Goal: Task Accomplishment & Management: Manage account settings

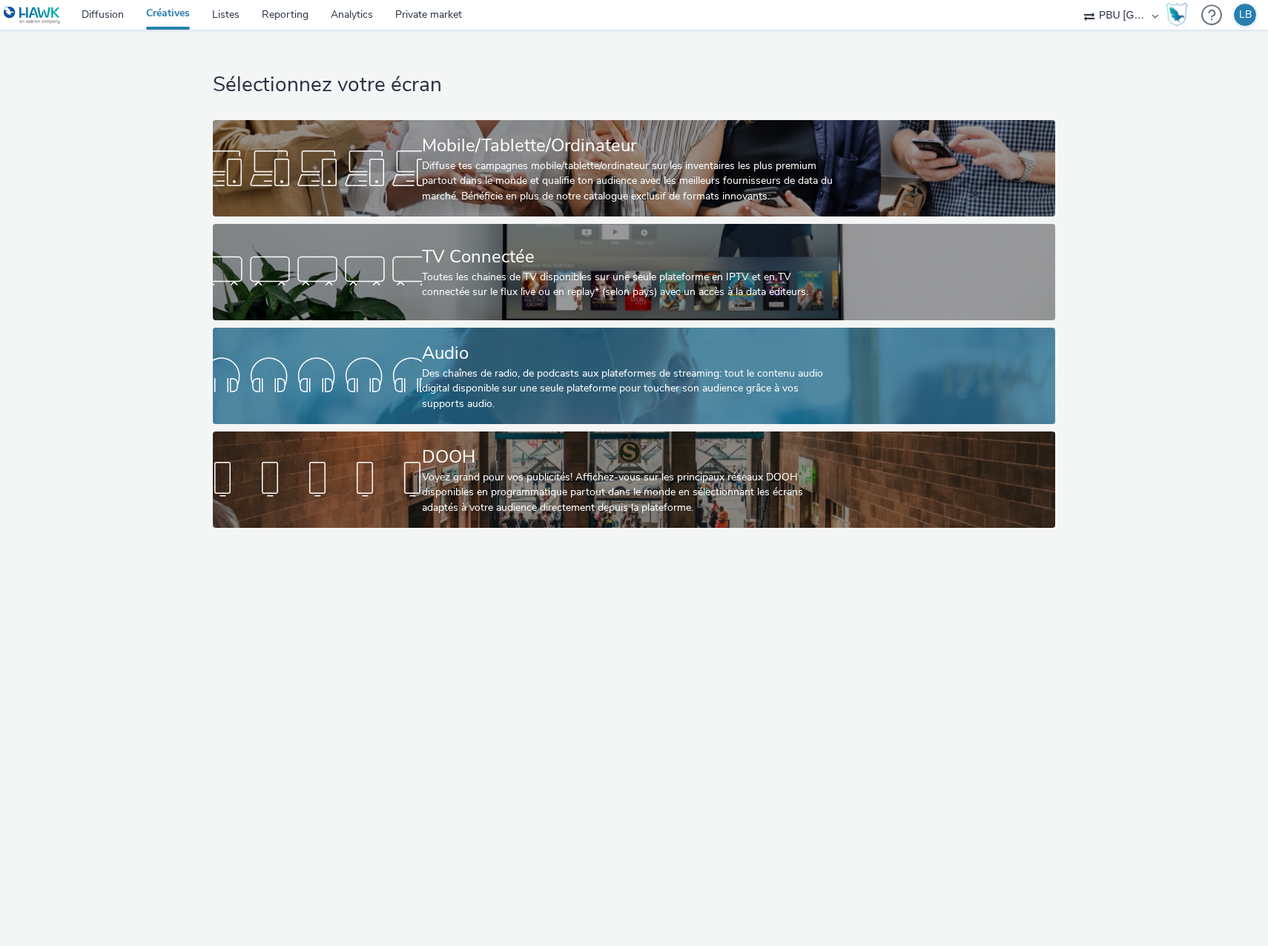
click at [381, 379] on div at bounding box center [317, 375] width 209 height 47
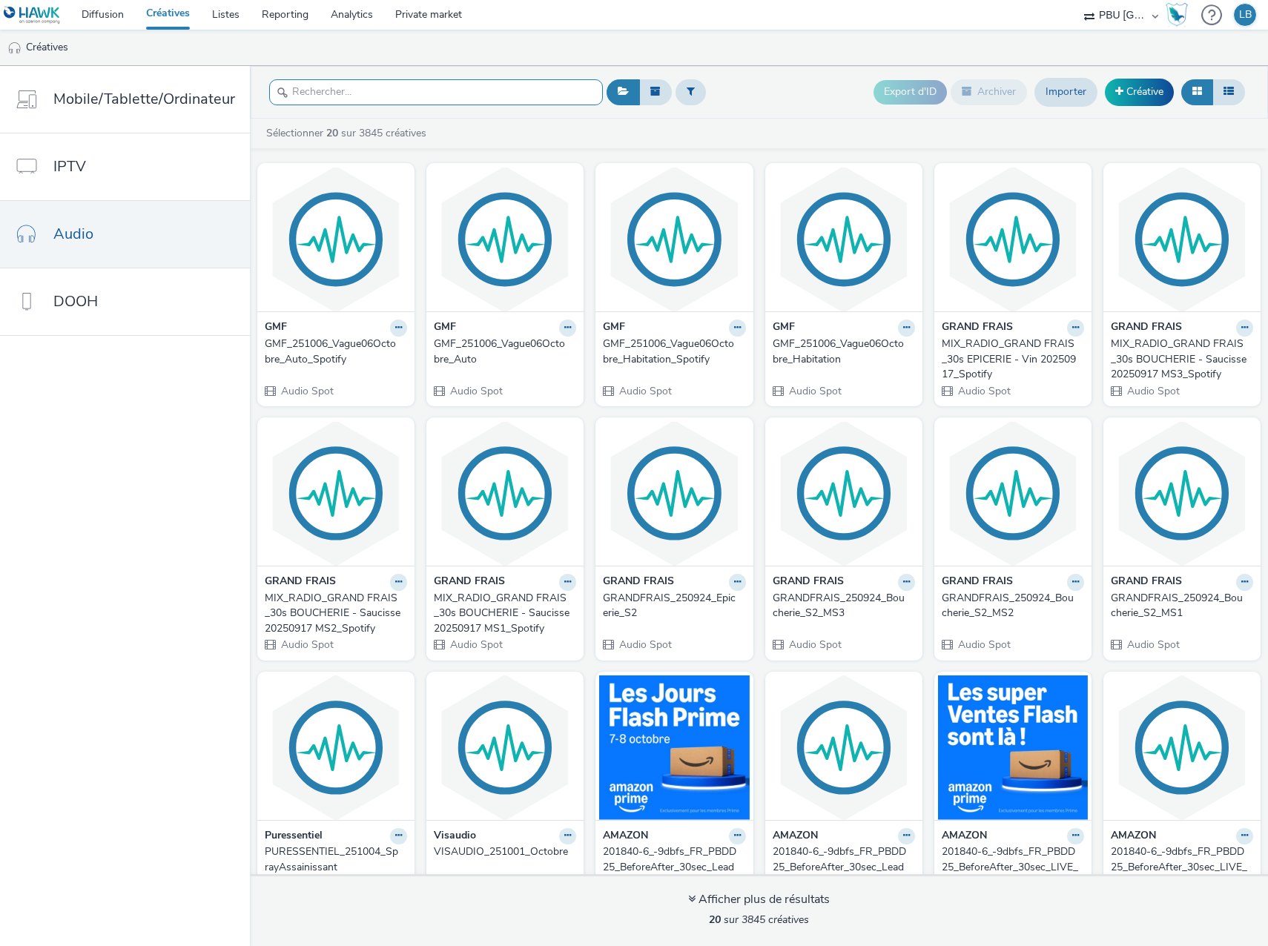
click at [414, 87] on input "text" at bounding box center [436, 92] width 334 height 26
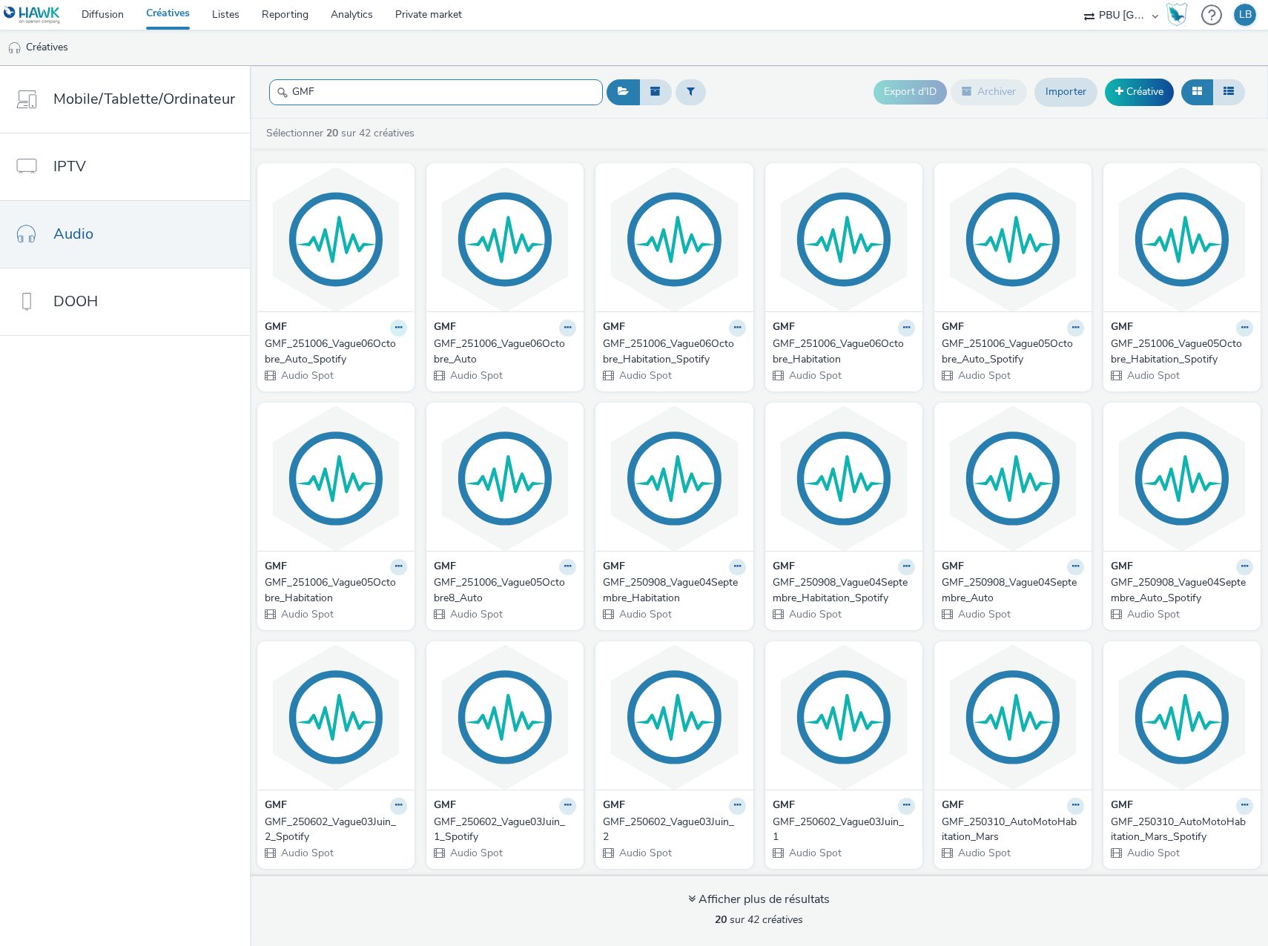
type input "GMF"
click at [395, 329] on icon at bounding box center [398, 327] width 7 height 9
click at [346, 439] on link "Archiver" at bounding box center [351, 443] width 111 height 30
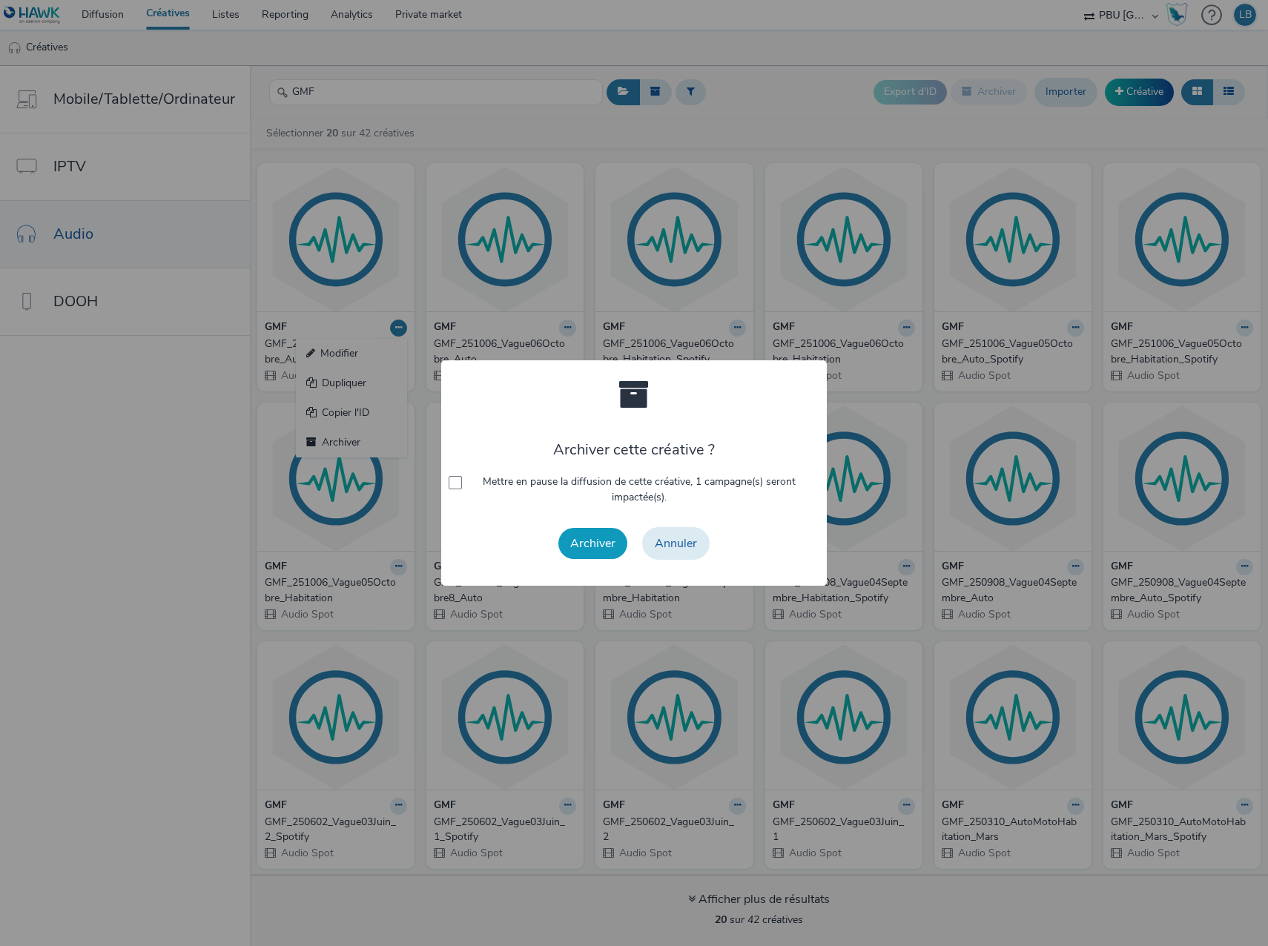
click at [587, 546] on button "Archiver" at bounding box center [592, 543] width 69 height 31
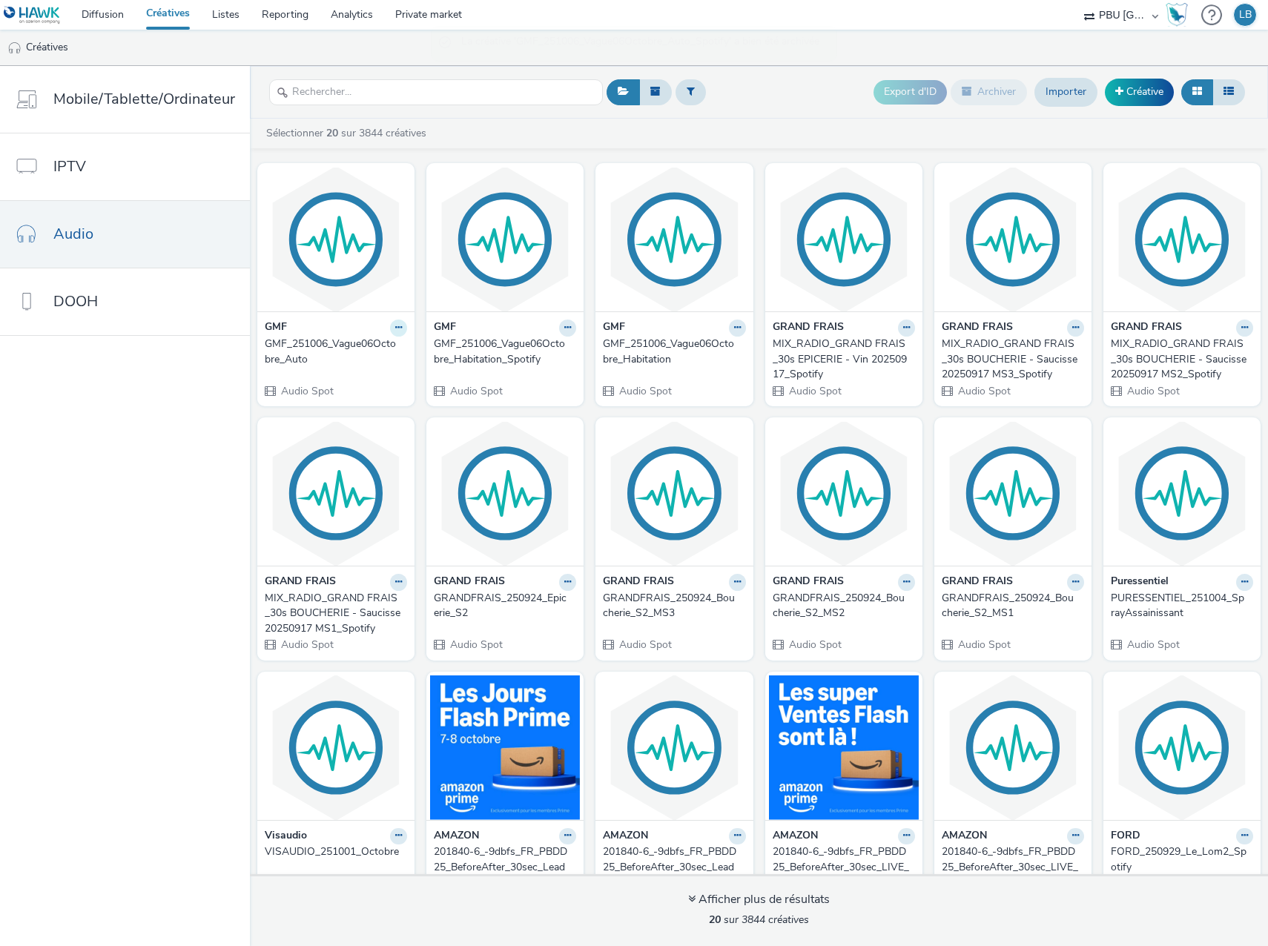
click at [395, 328] on icon at bounding box center [398, 327] width 7 height 9
click at [339, 444] on link "Archiver" at bounding box center [351, 443] width 111 height 30
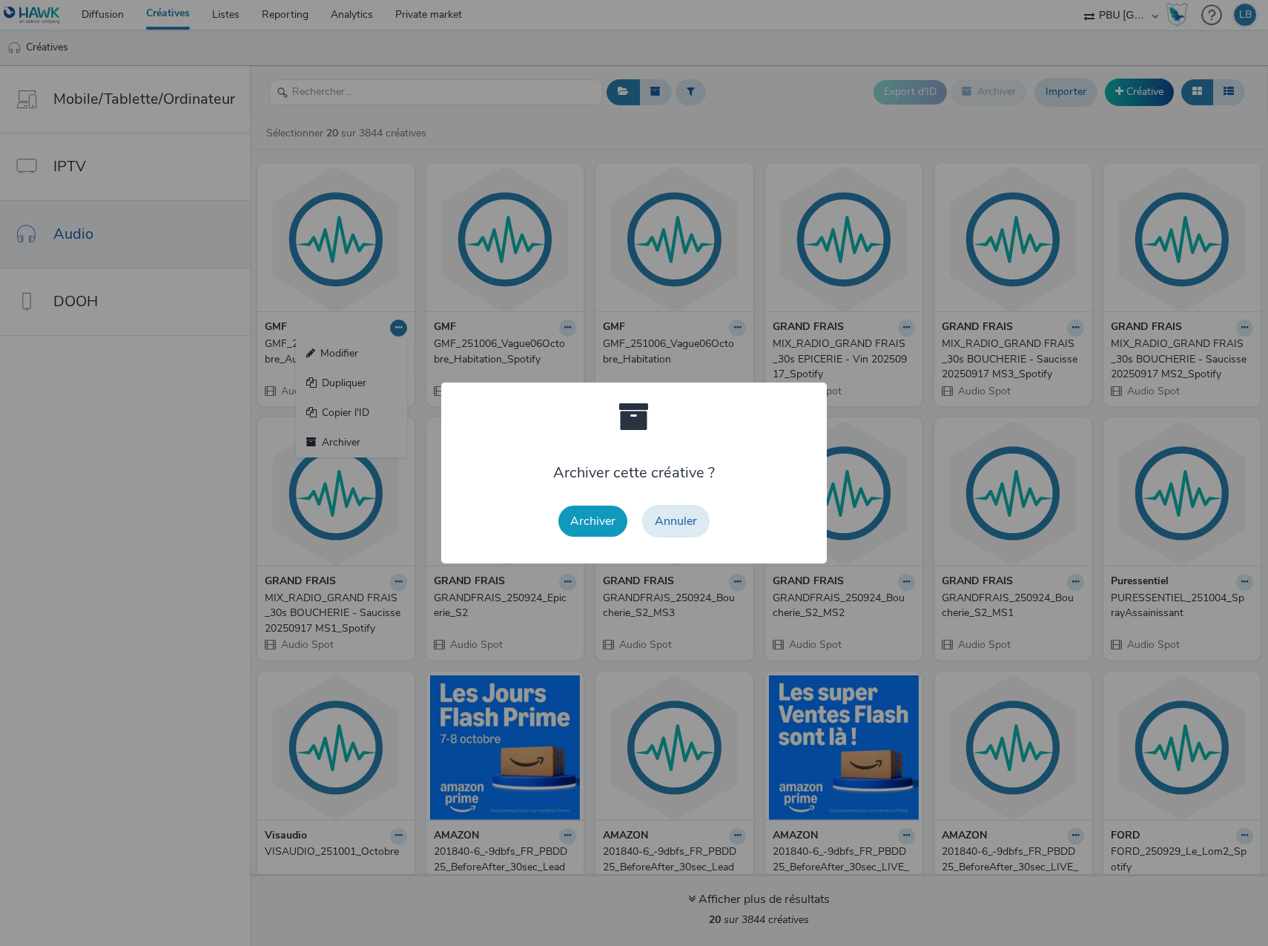
click at [589, 521] on button "Archiver" at bounding box center [592, 521] width 69 height 31
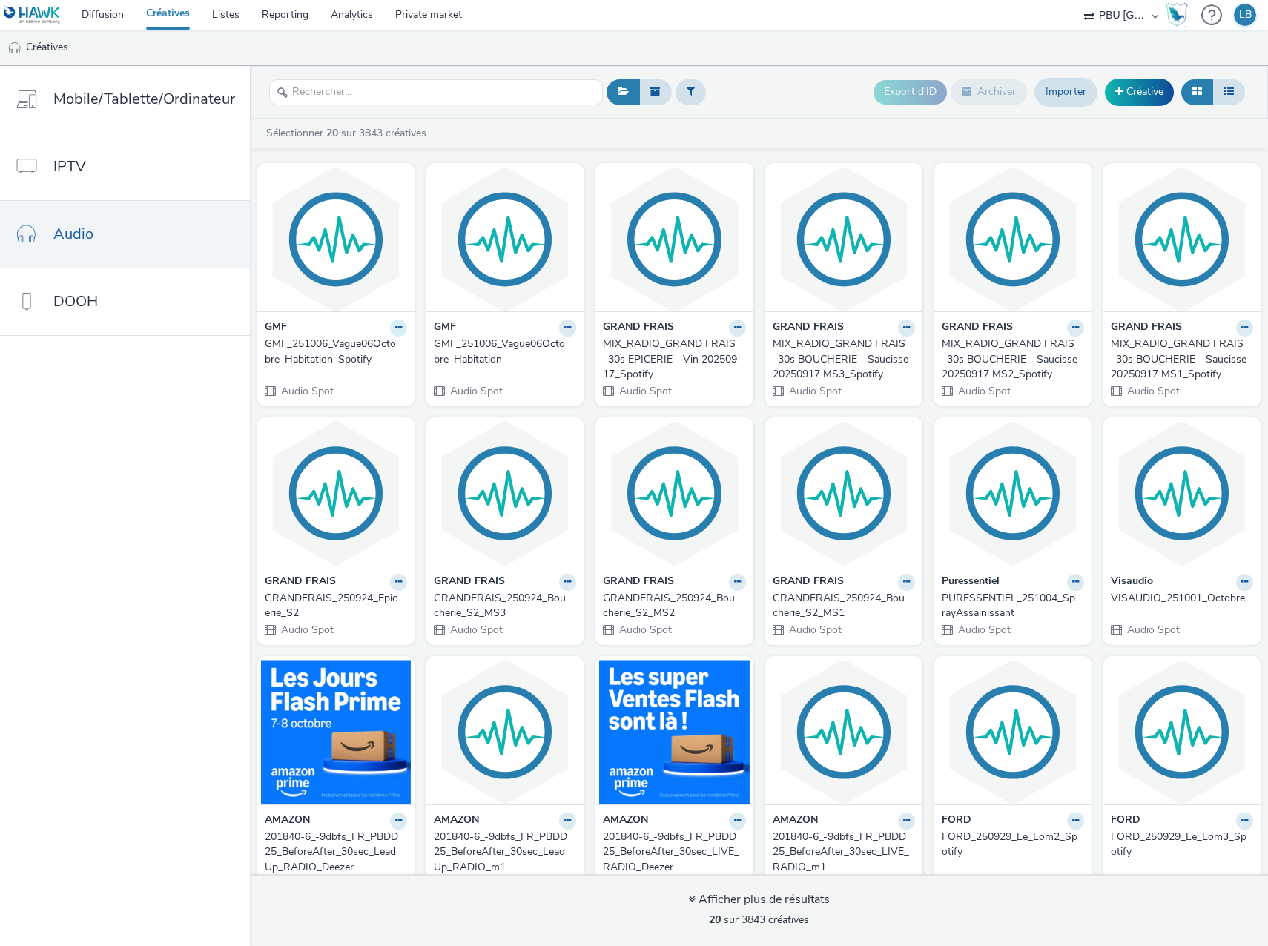
click at [390, 330] on button at bounding box center [398, 328] width 17 height 17
click at [338, 445] on link "Archiver" at bounding box center [351, 443] width 111 height 30
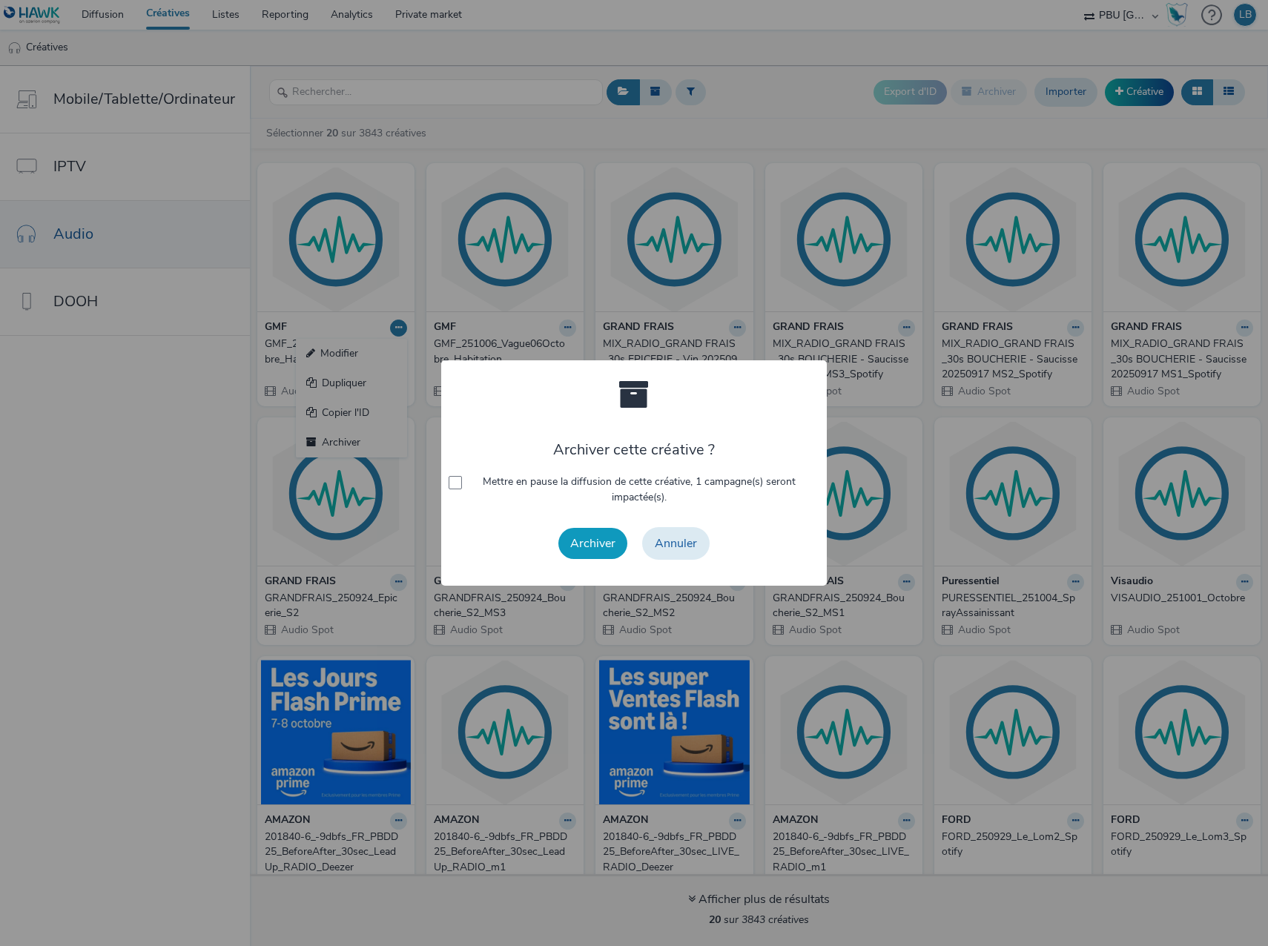
click at [586, 543] on button "Archiver" at bounding box center [592, 543] width 69 height 31
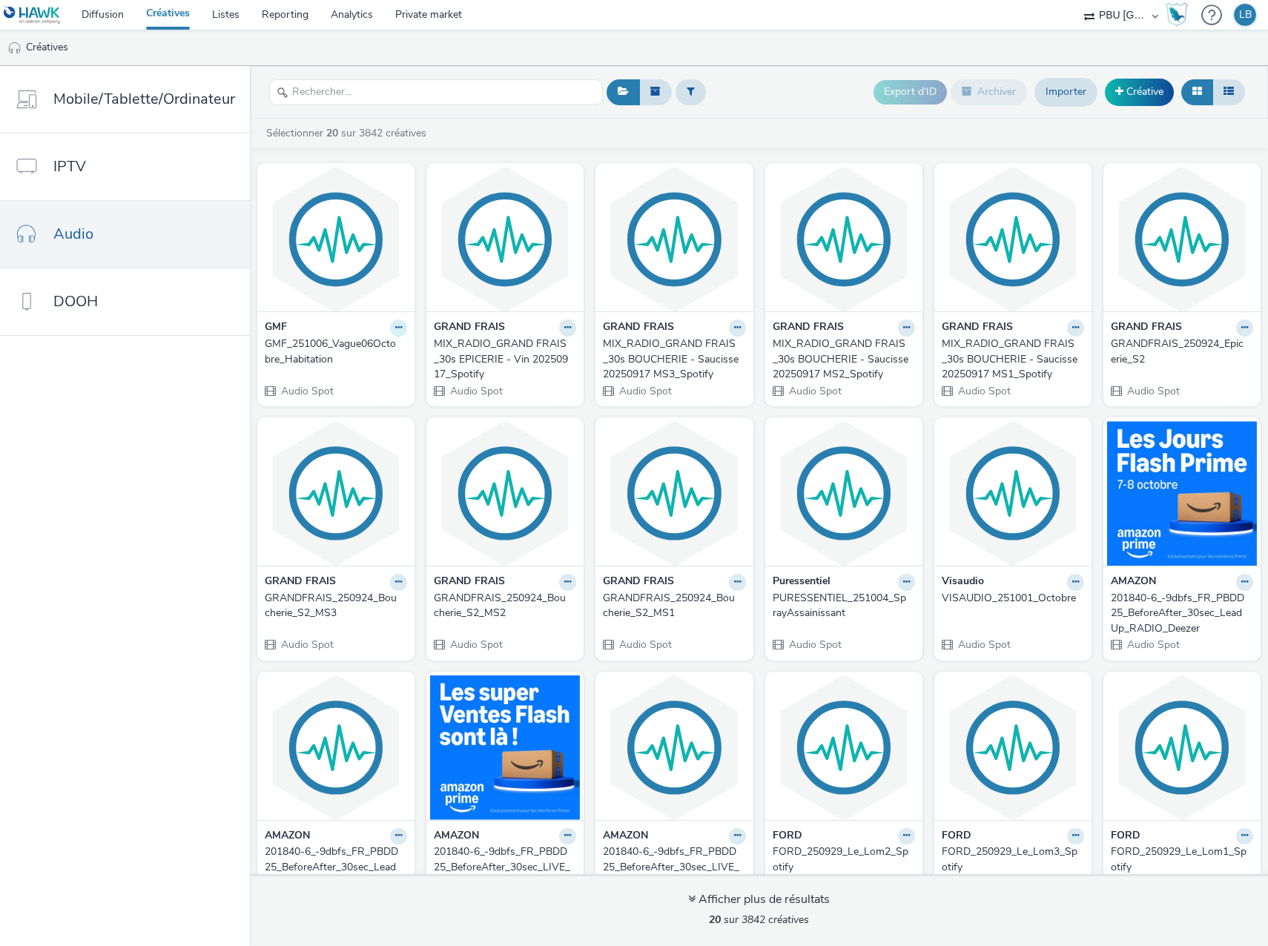
click at [395, 326] on icon at bounding box center [398, 327] width 7 height 9
click at [340, 442] on link "Archiver" at bounding box center [351, 443] width 111 height 30
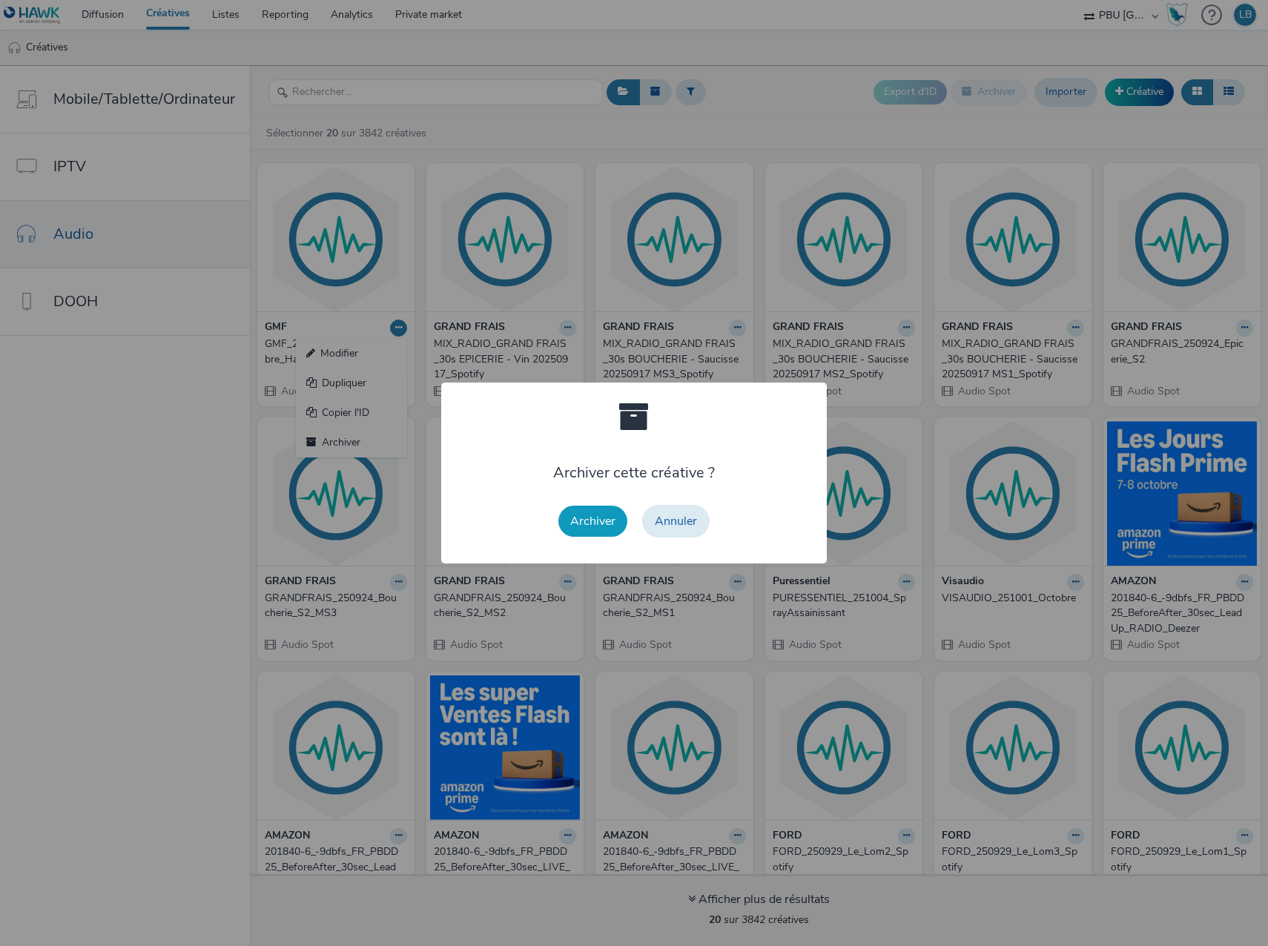
click at [579, 526] on button "Archiver" at bounding box center [592, 521] width 69 height 31
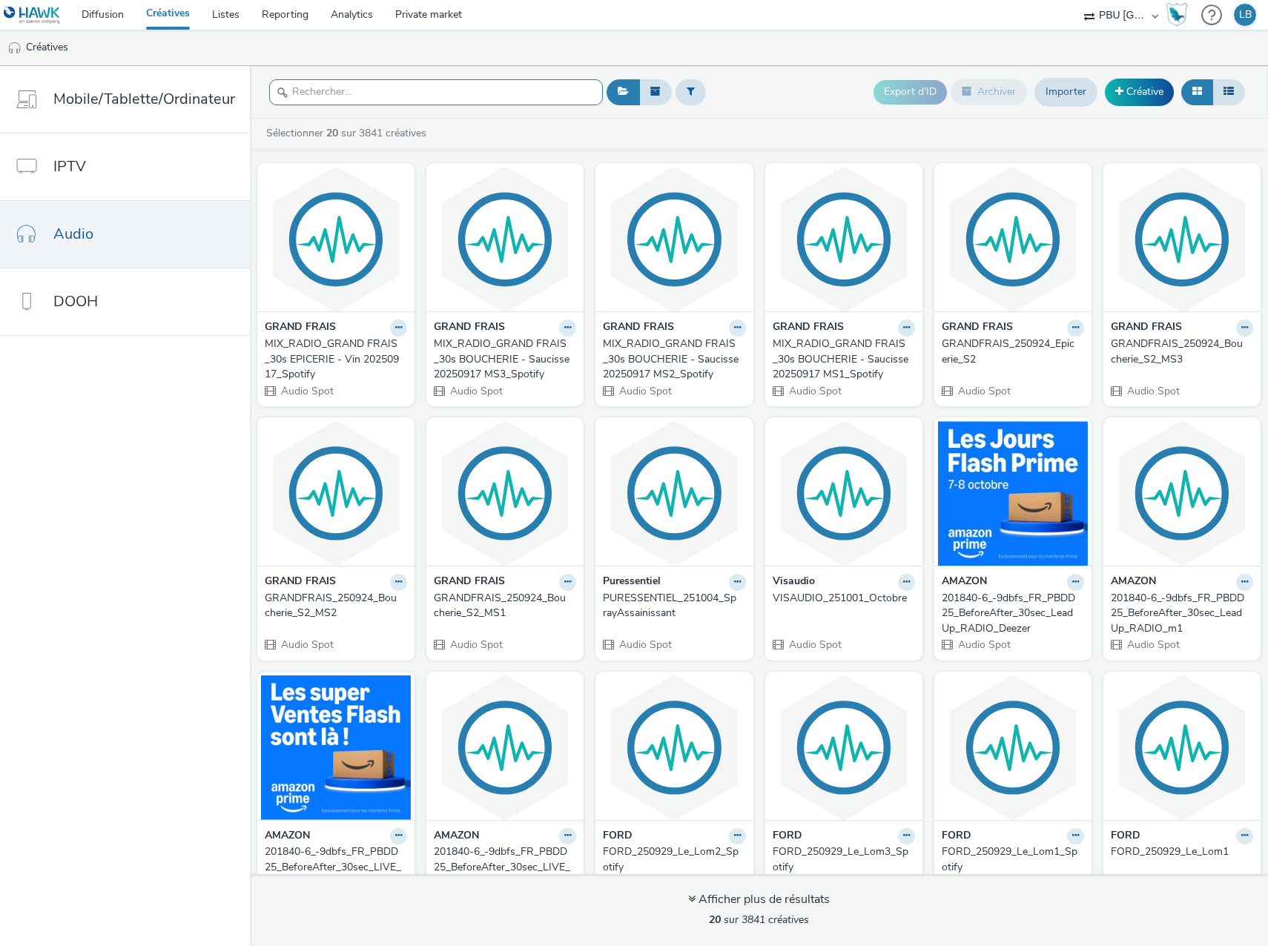
click at [379, 94] on input "text" at bounding box center [436, 92] width 334 height 26
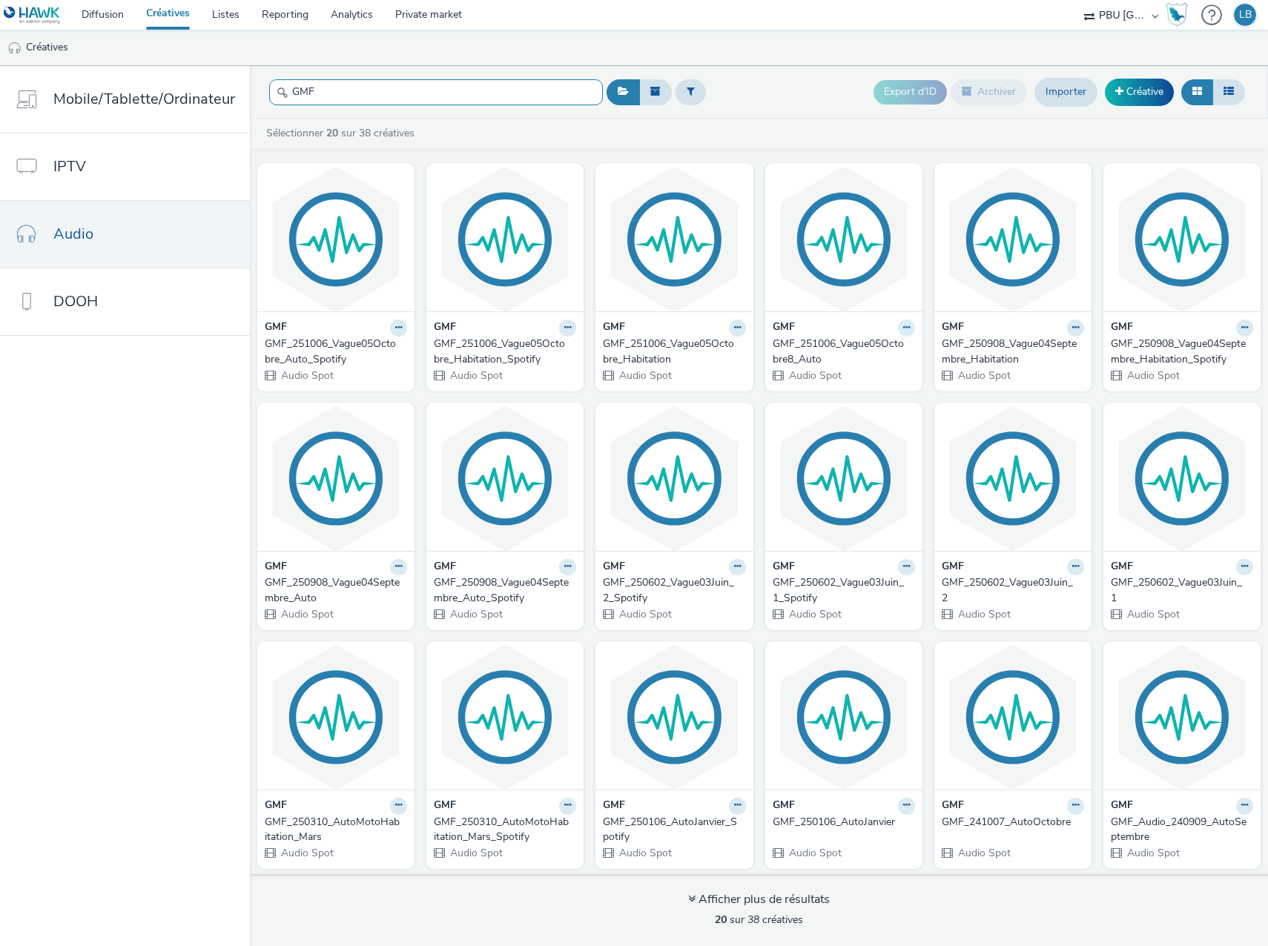
type input "GMF"
click at [903, 329] on icon at bounding box center [906, 327] width 7 height 9
click at [833, 349] on link "Modifier" at bounding box center [859, 354] width 111 height 30
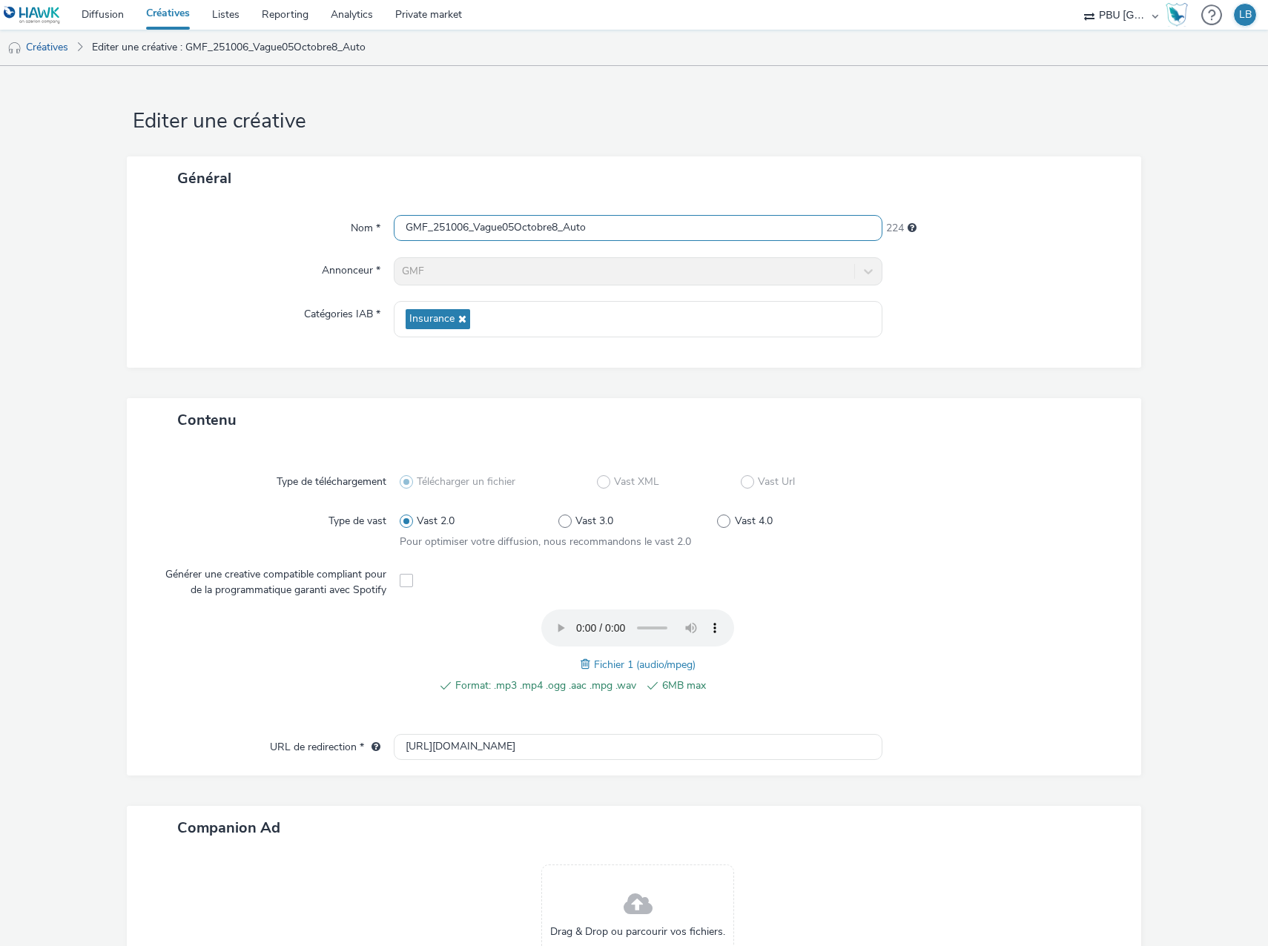
click at [552, 229] on input "GMF_251006_Vague05Octobre8_Auto" at bounding box center [638, 228] width 489 height 26
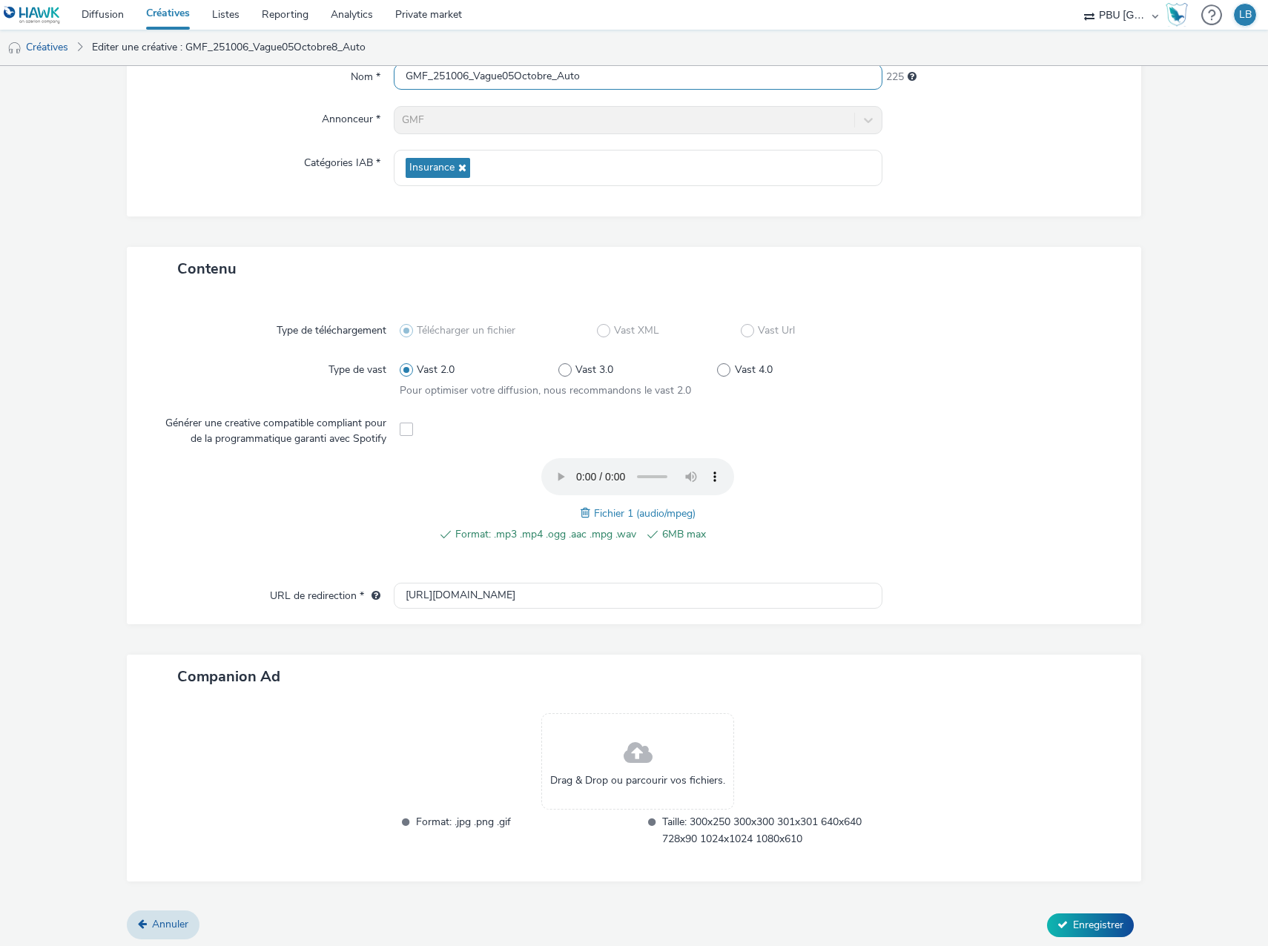
scroll to position [155, 0]
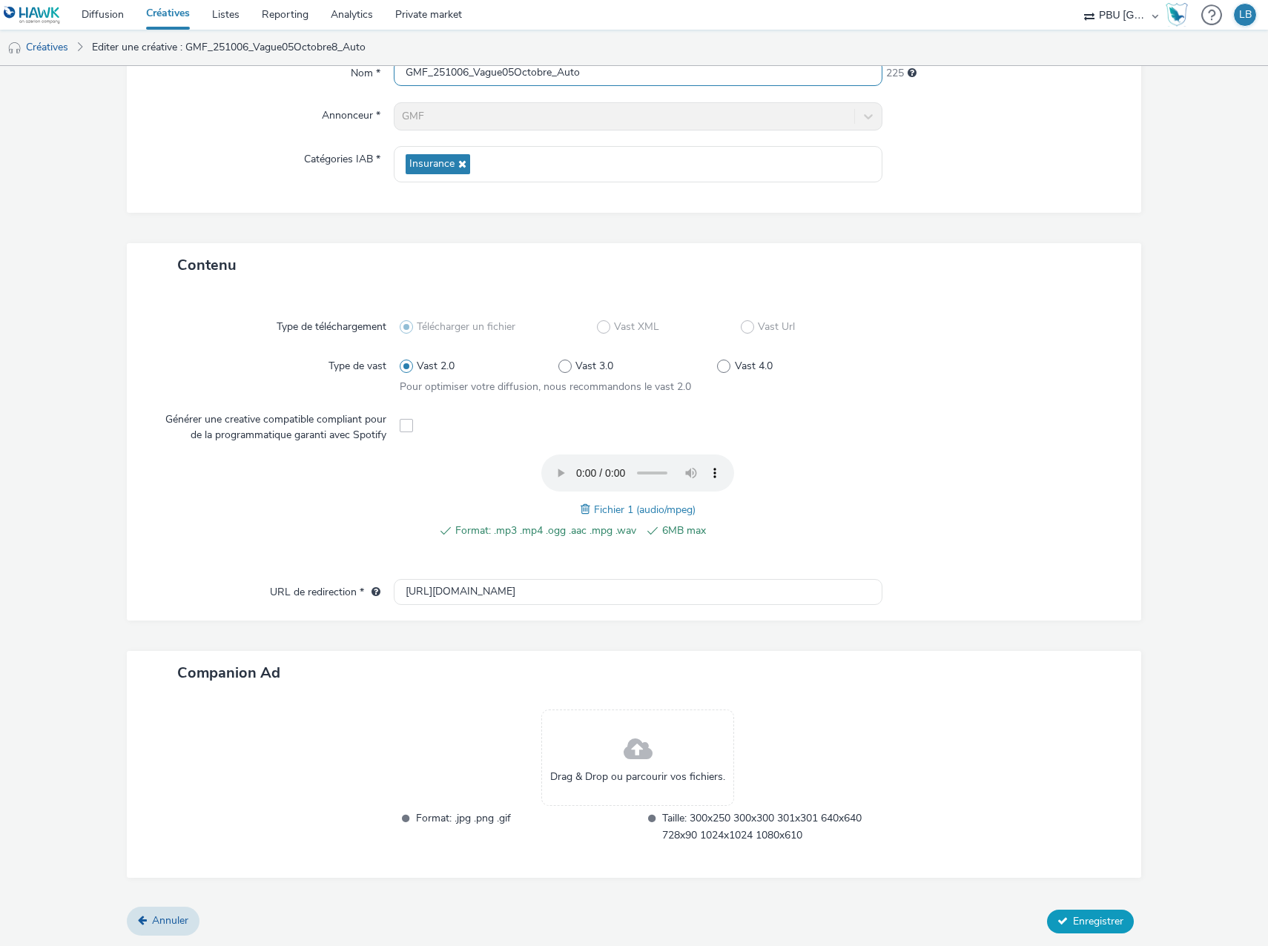
type input "GMF_251006_Vague05Octobre_Auto"
click at [1073, 925] on span "Enregistrer" at bounding box center [1098, 921] width 50 height 14
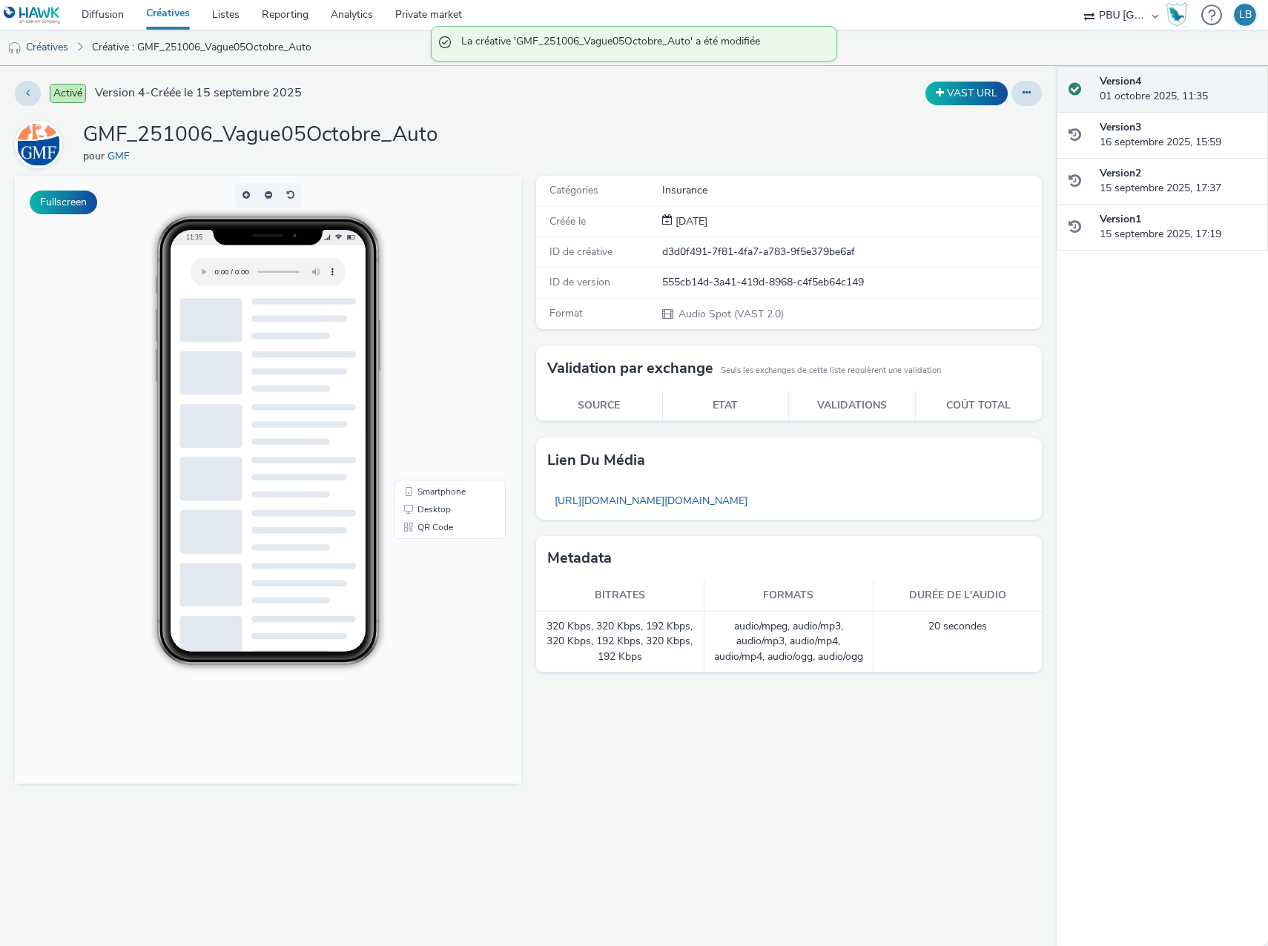
click at [14, 100] on div "Activé Version 4 - Créée le [DATE] VAST URL GMF_251006_Vague05Octobre_Auto pour…" at bounding box center [528, 506] width 1056 height 880
click at [24, 94] on button at bounding box center [28, 93] width 26 height 25
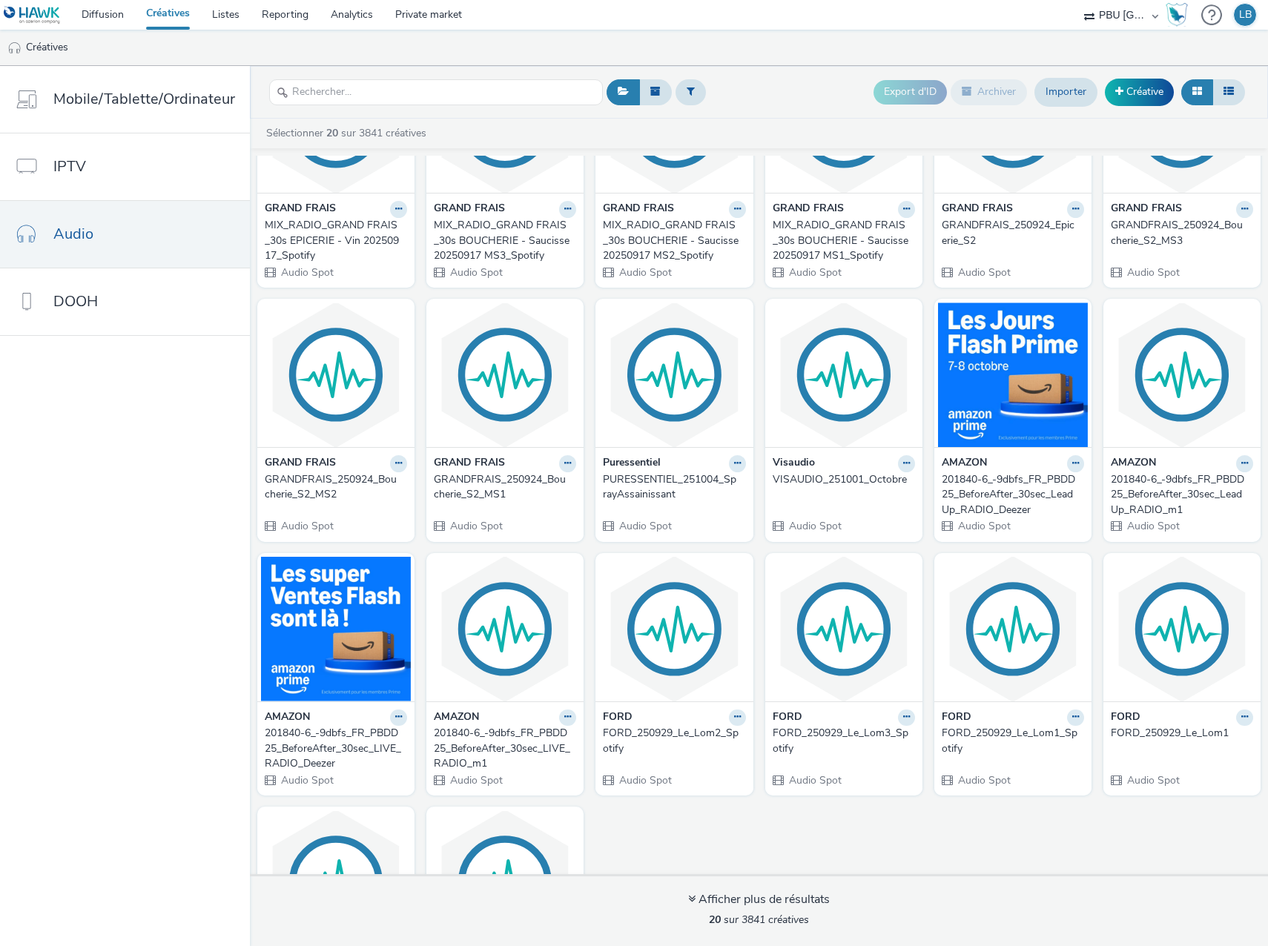
scroll to position [271, 0]
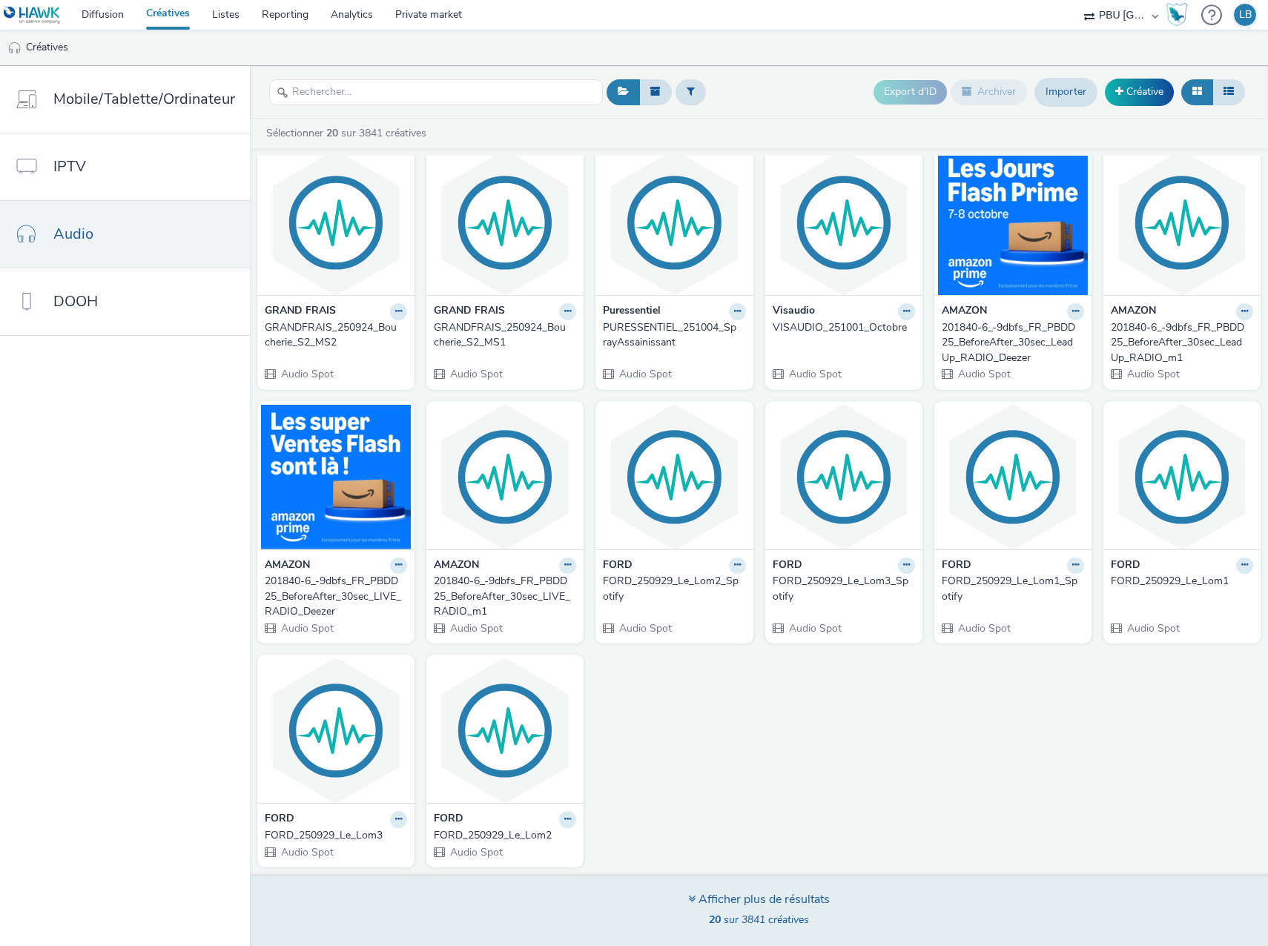
click at [770, 902] on div "Afficher plus de résultats" at bounding box center [759, 899] width 142 height 17
click at [678, 899] on div "Afficher plus de résultats 20 sur 3841 créatives" at bounding box center [759, 910] width 1028 height 72
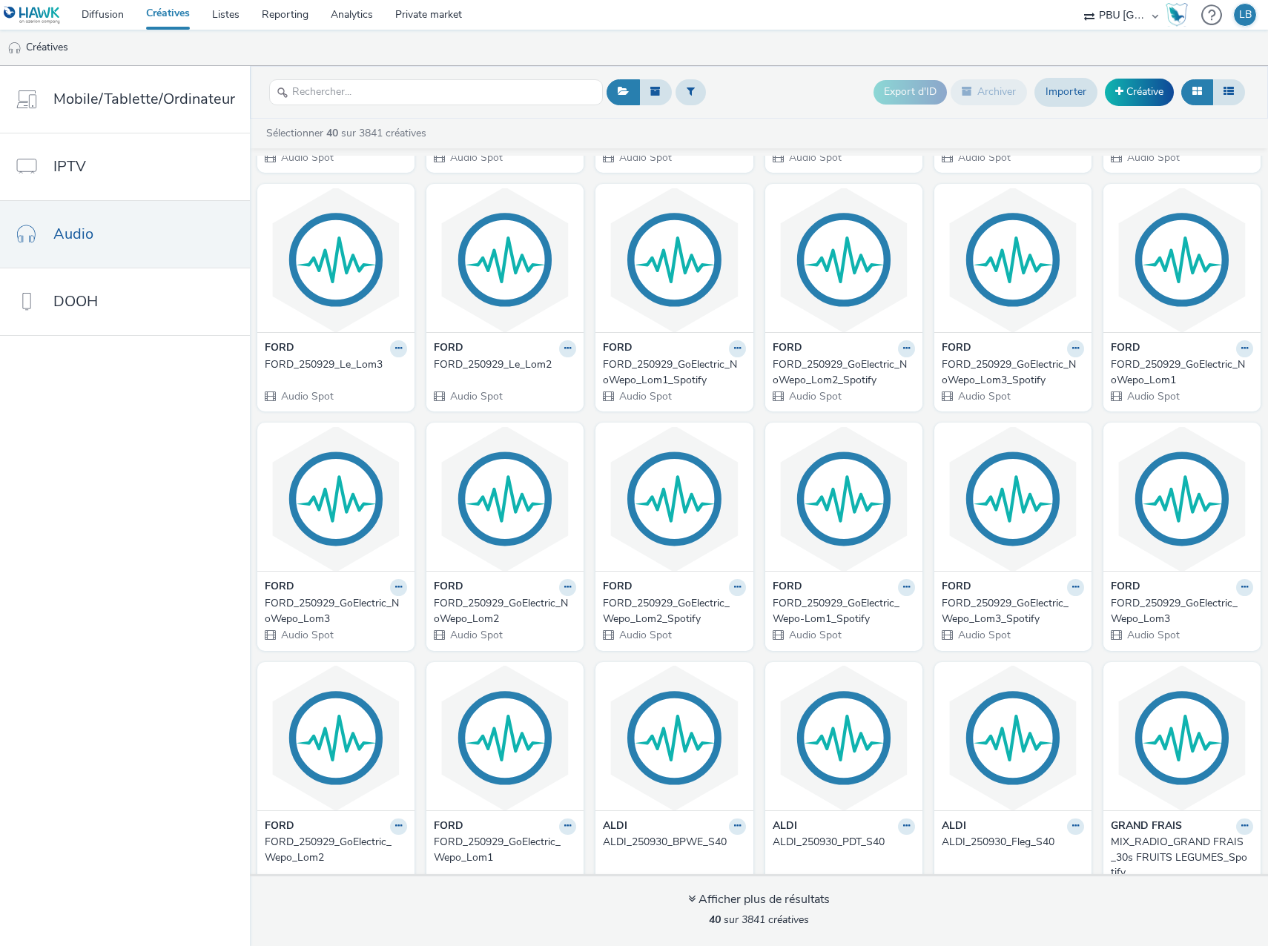
scroll to position [1032, 0]
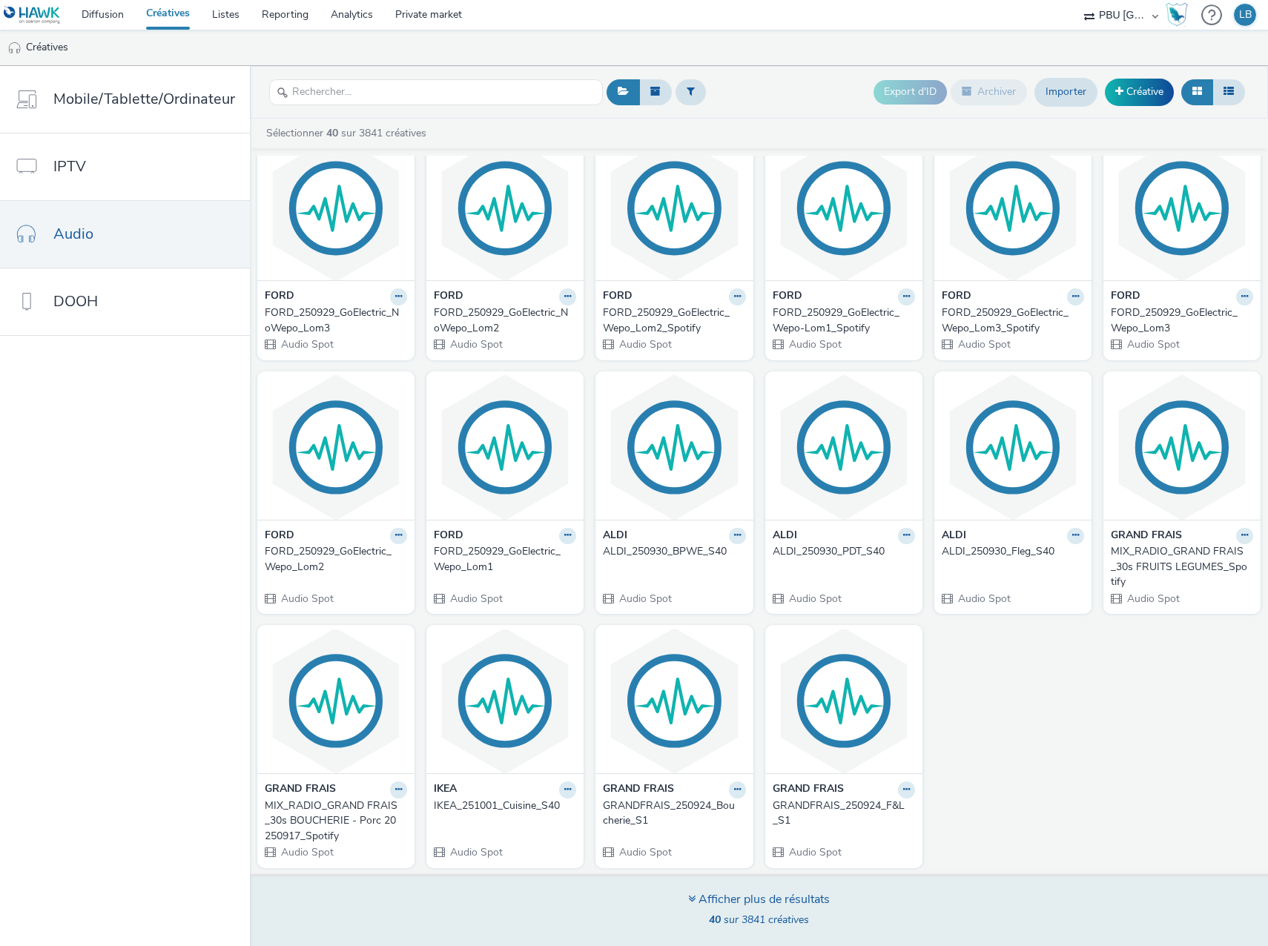
click at [673, 906] on div "Afficher plus de résultats 40 sur 3841 créatives" at bounding box center [759, 910] width 1028 height 72
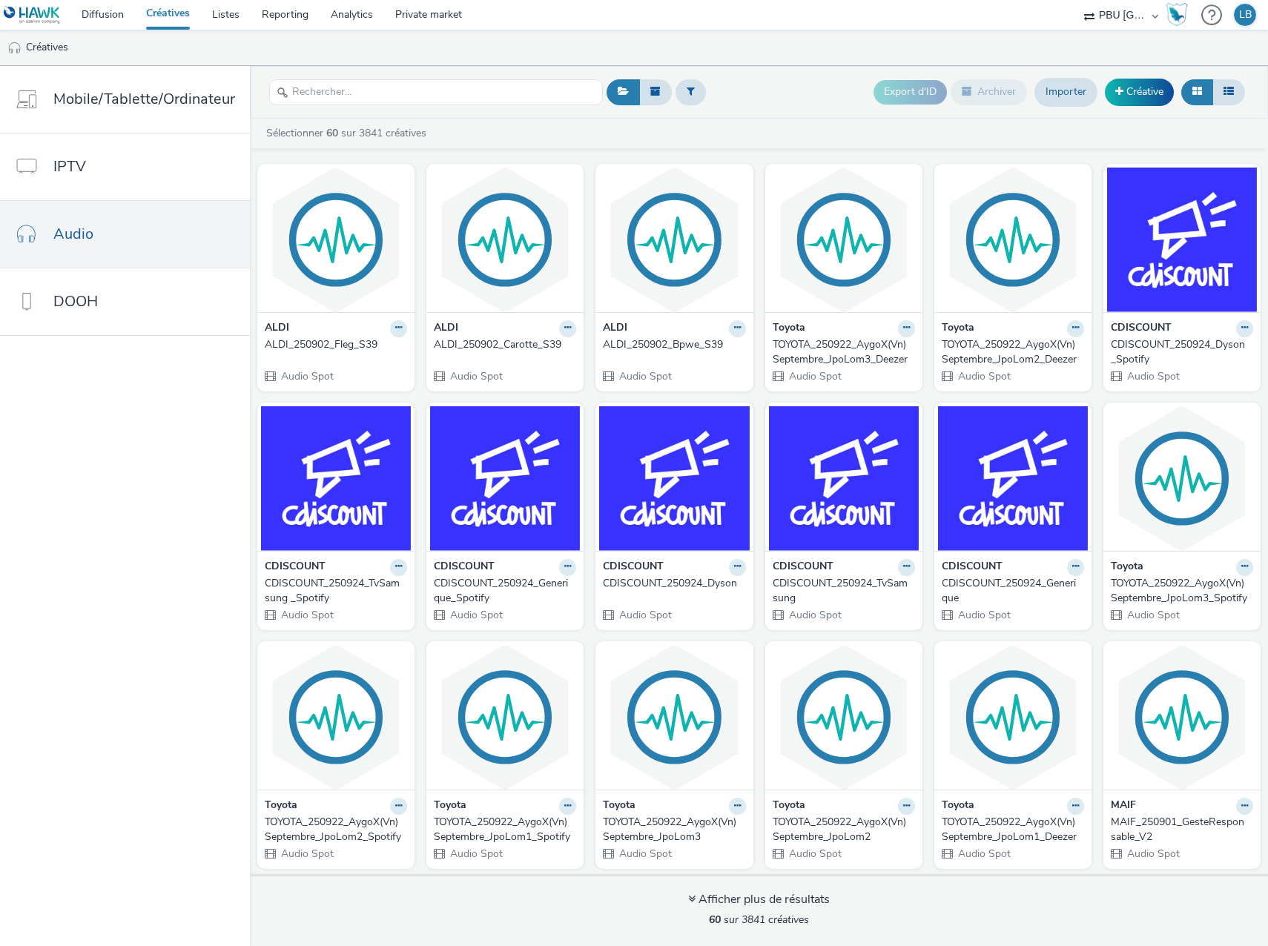
scroll to position [1794, 0]
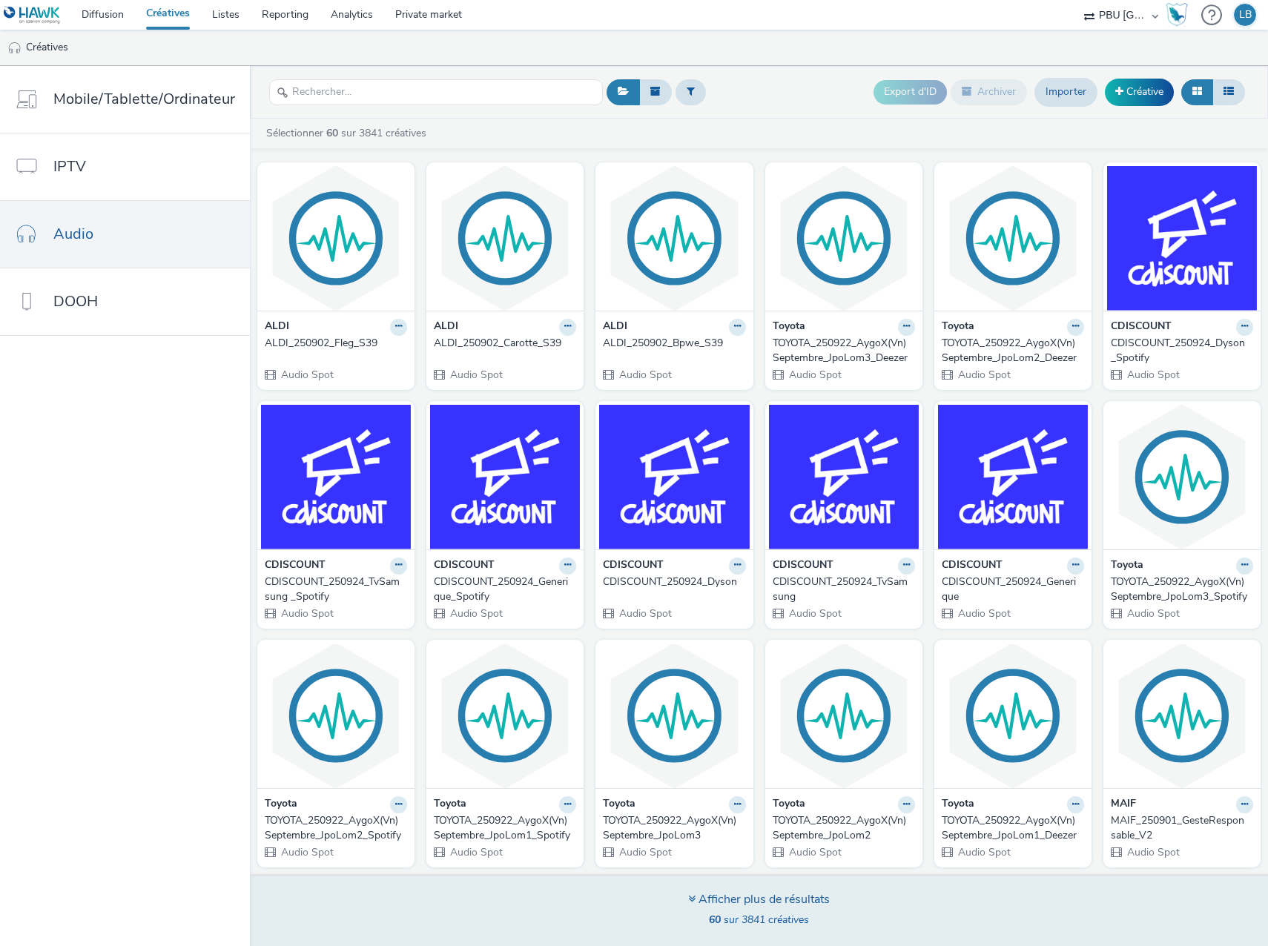
click at [755, 927] on div "60 sur 3841 créatives" at bounding box center [759, 920] width 142 height 15
click at [692, 902] on icon at bounding box center [691, 899] width 7 height 12
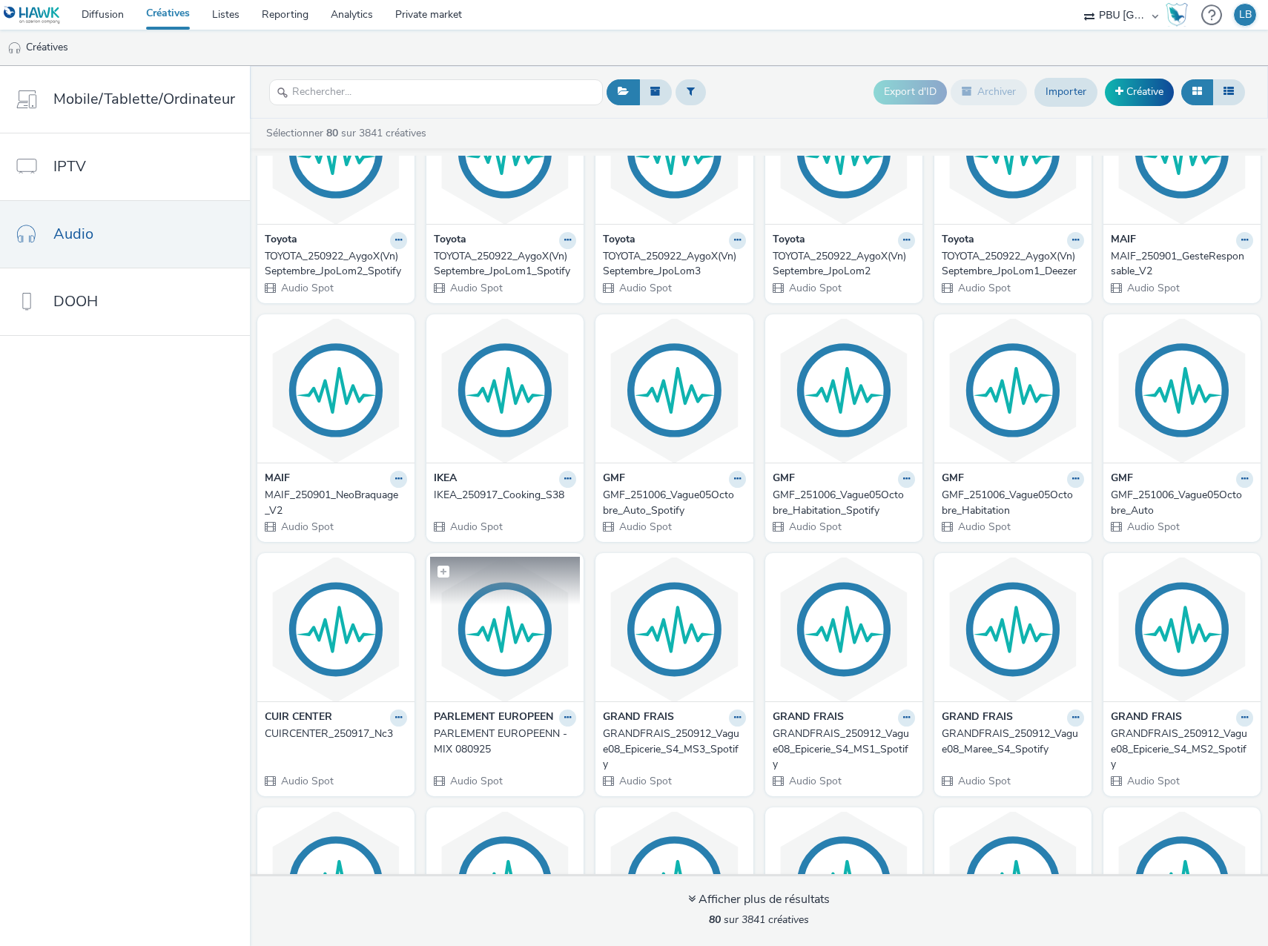
scroll to position [2461, 0]
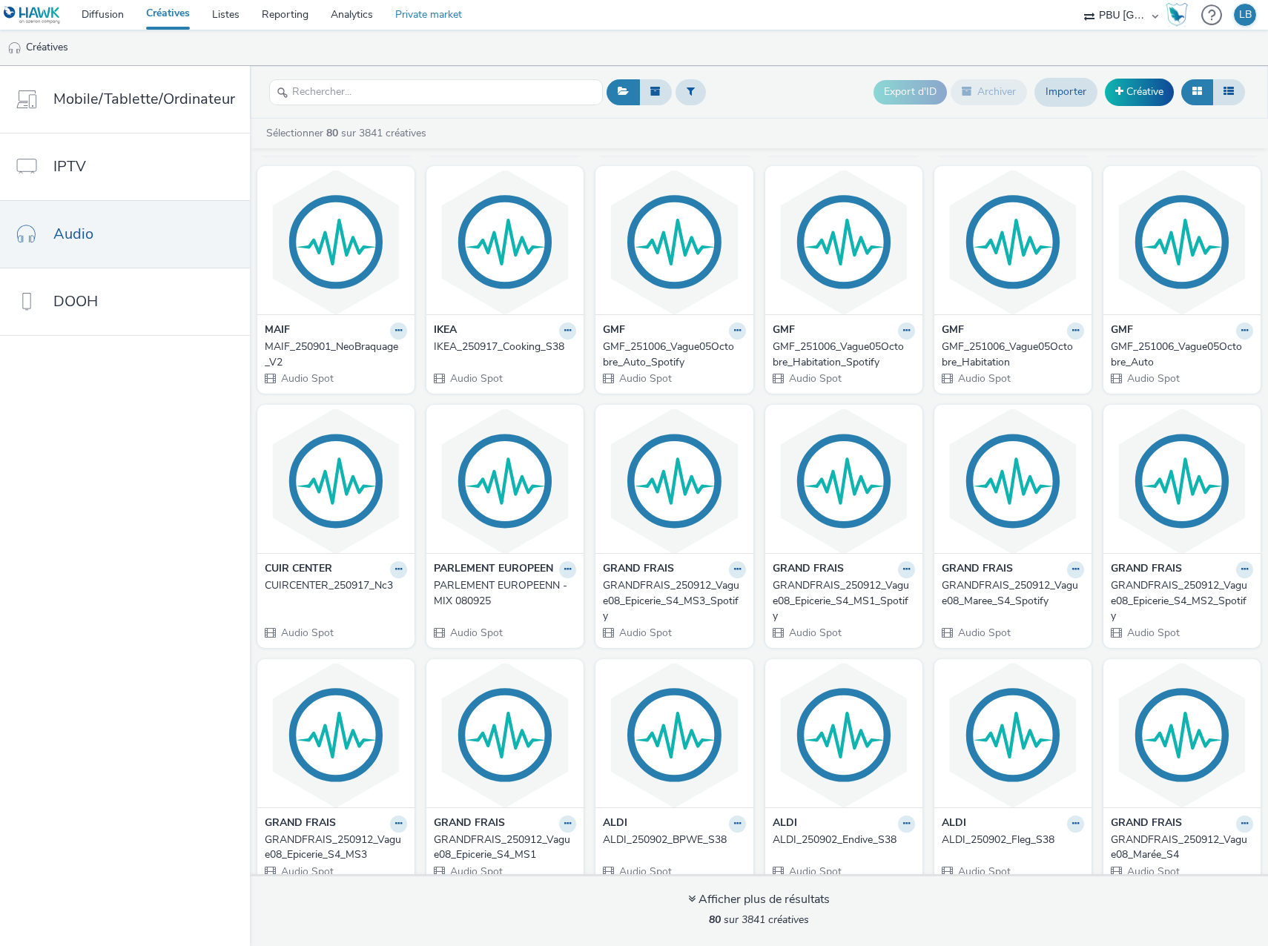
click at [438, 8] on link "Private market" at bounding box center [428, 15] width 89 height 30
